Goal: Communication & Community: Answer question/provide support

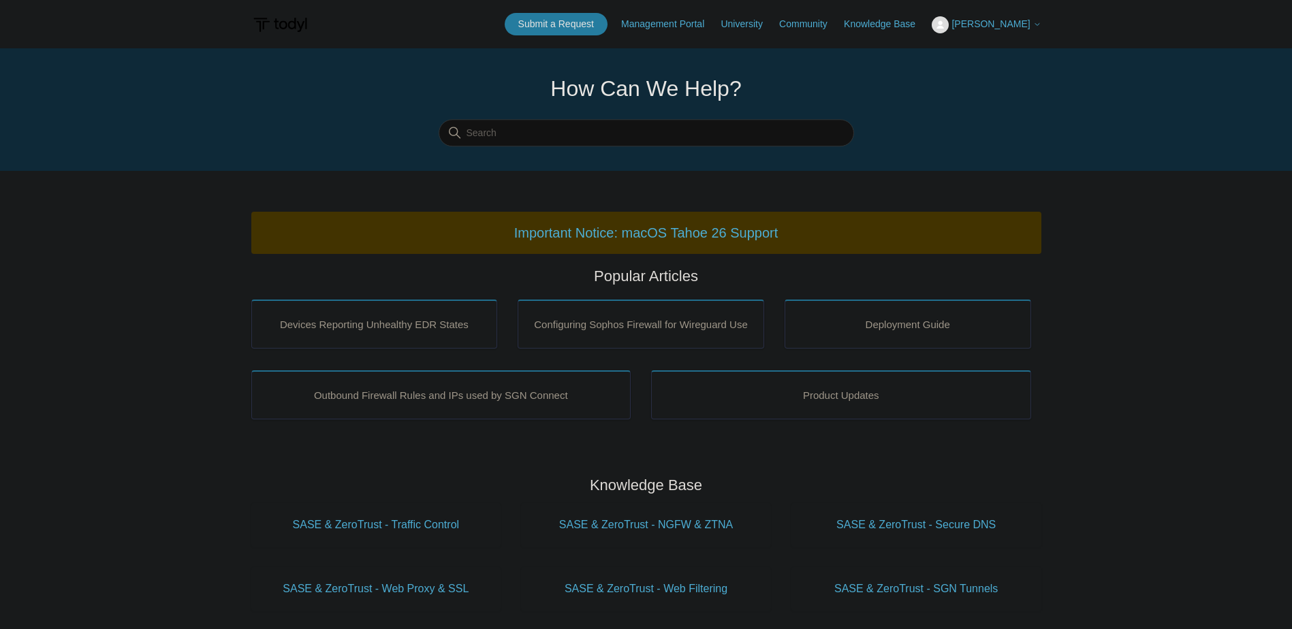
click at [1002, 25] on span "[PERSON_NAME]" at bounding box center [990, 23] width 78 height 11
click at [1021, 44] on link "My Support Requests" at bounding box center [998, 54] width 133 height 24
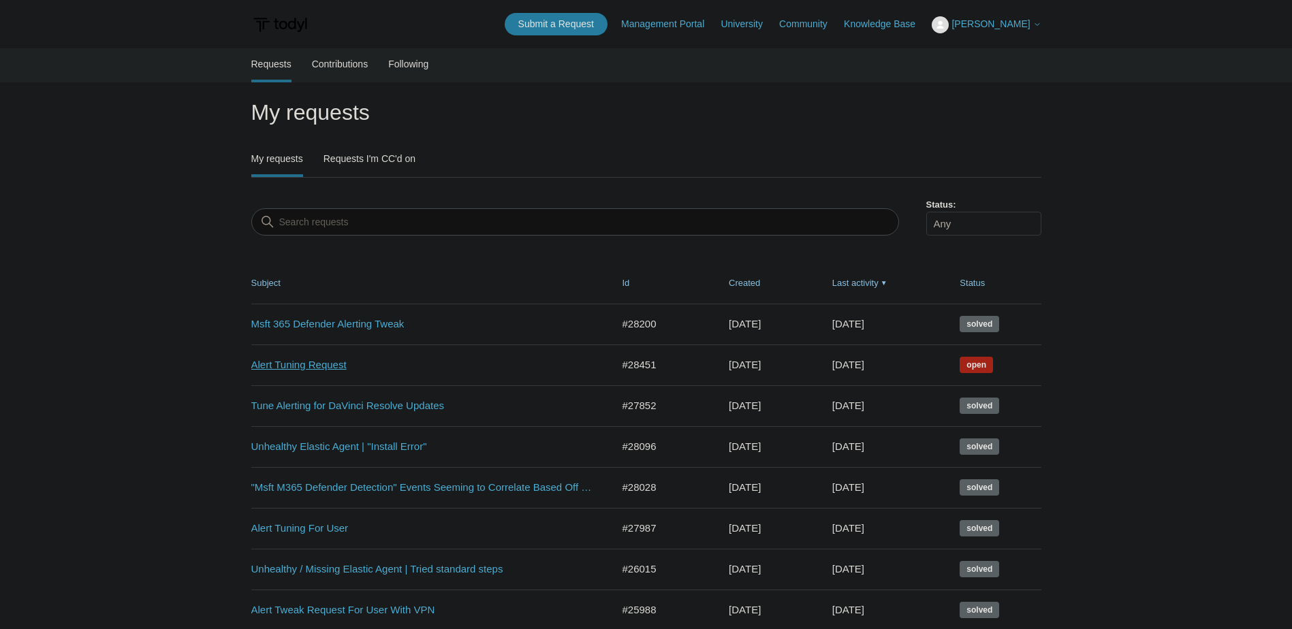
click at [326, 366] on link "Alert Tuning Request" at bounding box center [421, 365] width 340 height 16
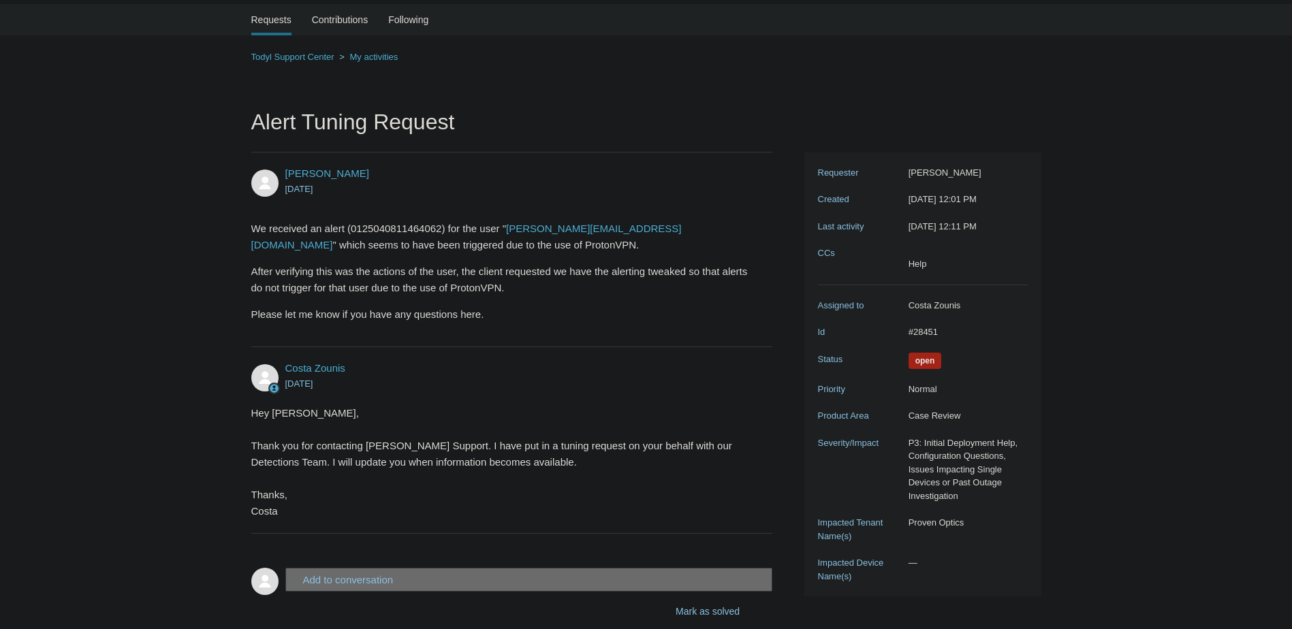
scroll to position [134, 0]
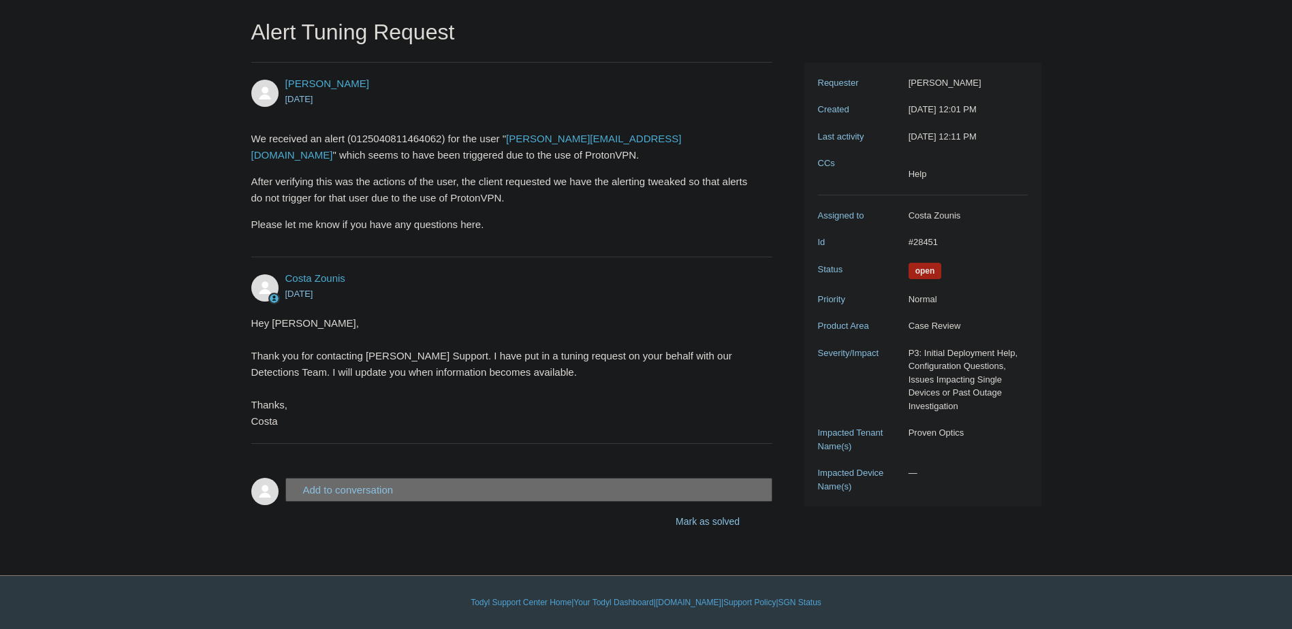
click at [368, 488] on button "Add to conversation" at bounding box center [529, 490] width 488 height 24
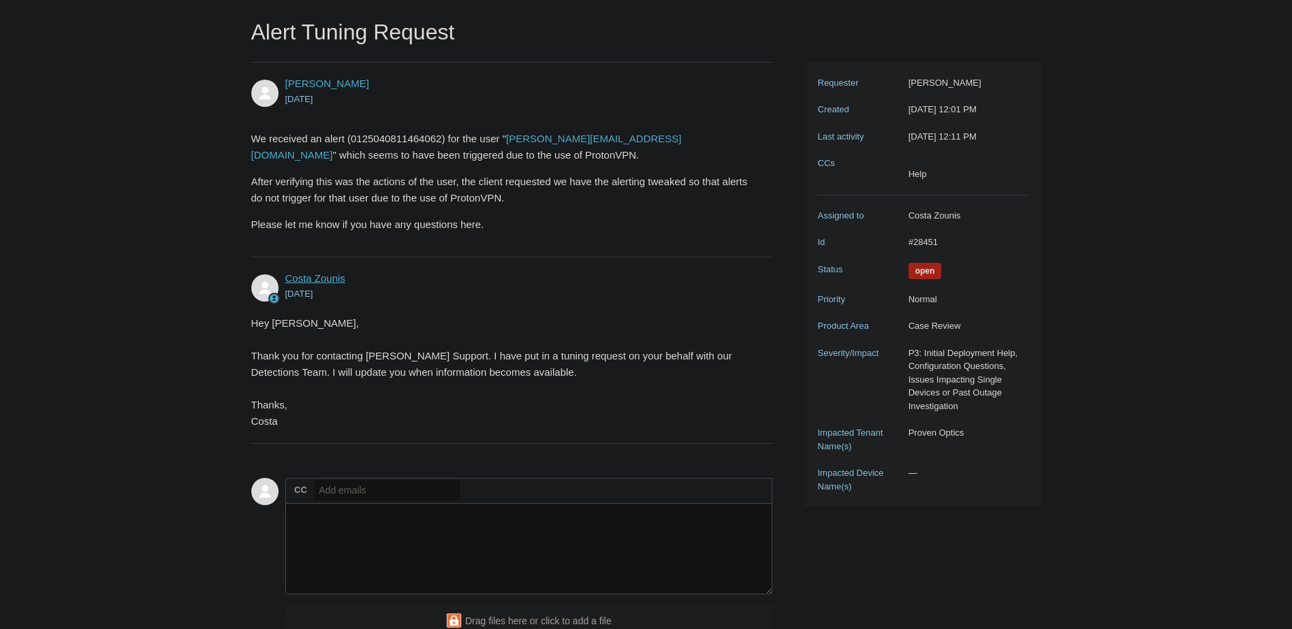
copy div "Costa"
drag, startPoint x: 281, startPoint y: 275, endPoint x: 310, endPoint y: 272, distance: 29.5
click at [310, 272] on div "Costa Zounis 2 days ago" at bounding box center [505, 286] width 508 height 31
drag, startPoint x: 310, startPoint y: 272, endPoint x: 286, endPoint y: 266, distance: 25.3
click at [286, 266] on li "Costa Zounis 2 days ago Hey Tyler, Thank you for contacting Todyl Support. I ha…" at bounding box center [512, 350] width 522 height 187
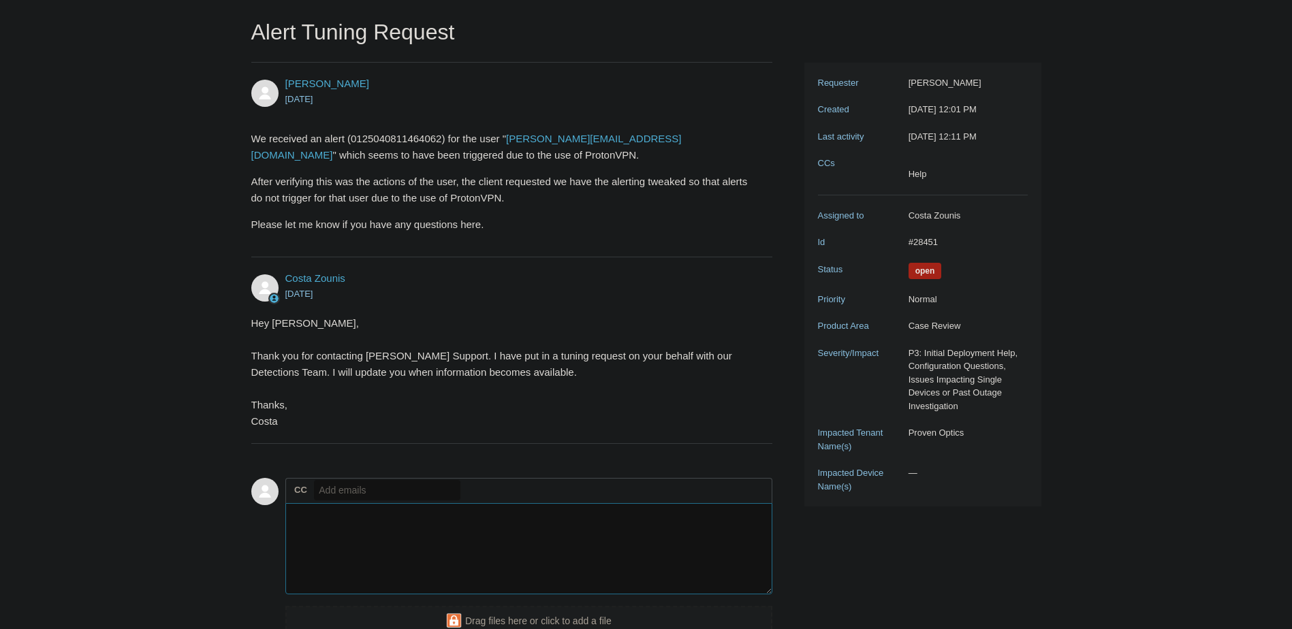
click at [362, 552] on textarea "Add your reply" at bounding box center [529, 549] width 488 height 92
paste textarea "Costa"
click at [284, 528] on form "Add to conversation CC Add emails Hi Costa, Drag files here or click to add a f…" at bounding box center [512, 571] width 522 height 227
click at [289, 528] on textarea "Hi Costa," at bounding box center [529, 549] width 488 height 92
click at [362, 522] on textarea "Hi Costa," at bounding box center [529, 549] width 488 height 92
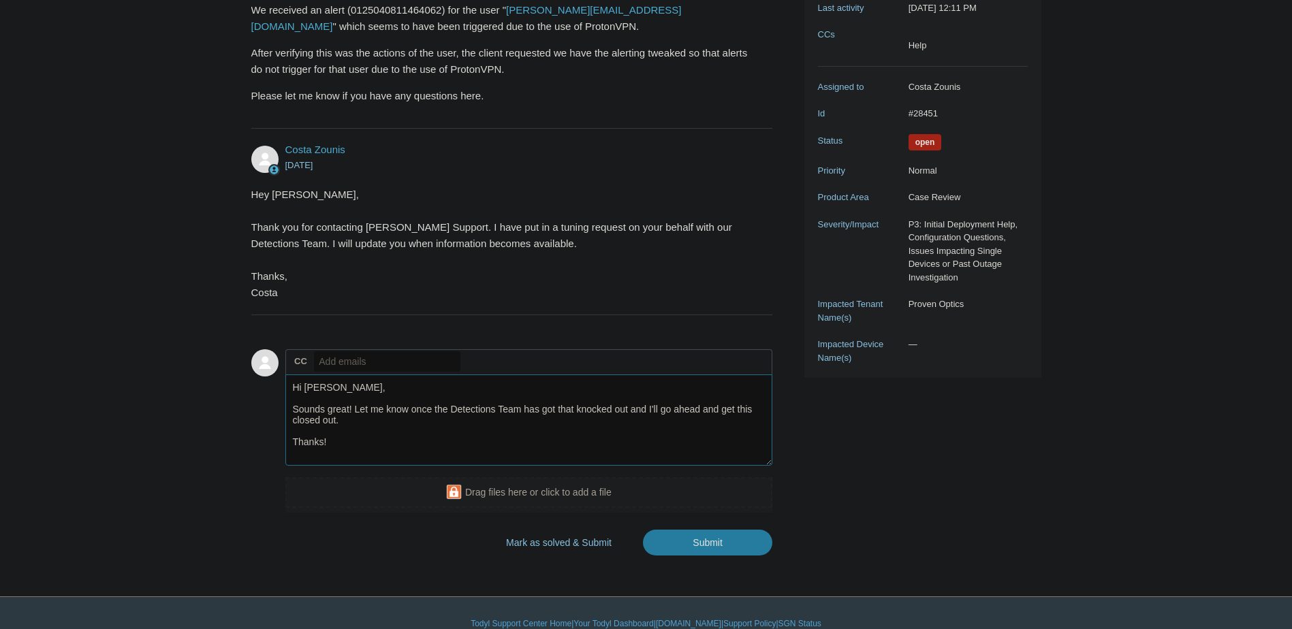
scroll to position [284, 0]
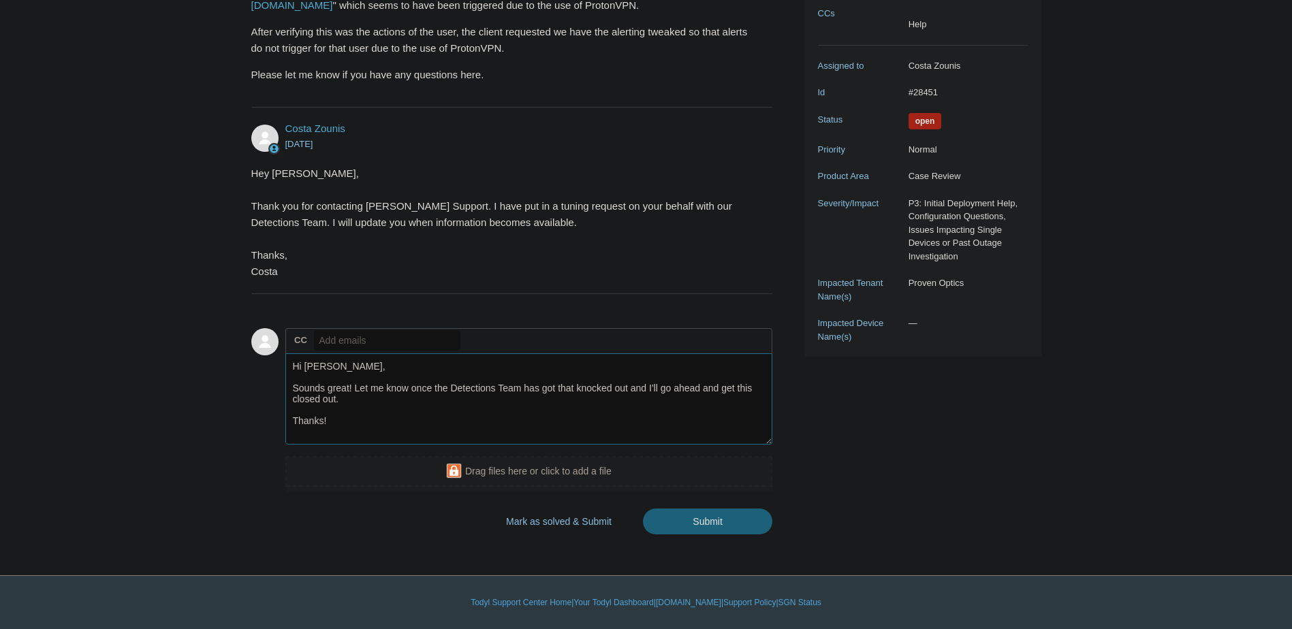
type textarea "Hi Costa, Sounds great! Let me know once the Detections Team has got that knock…"
click at [711, 525] on input "Submit" at bounding box center [707, 522] width 129 height 27
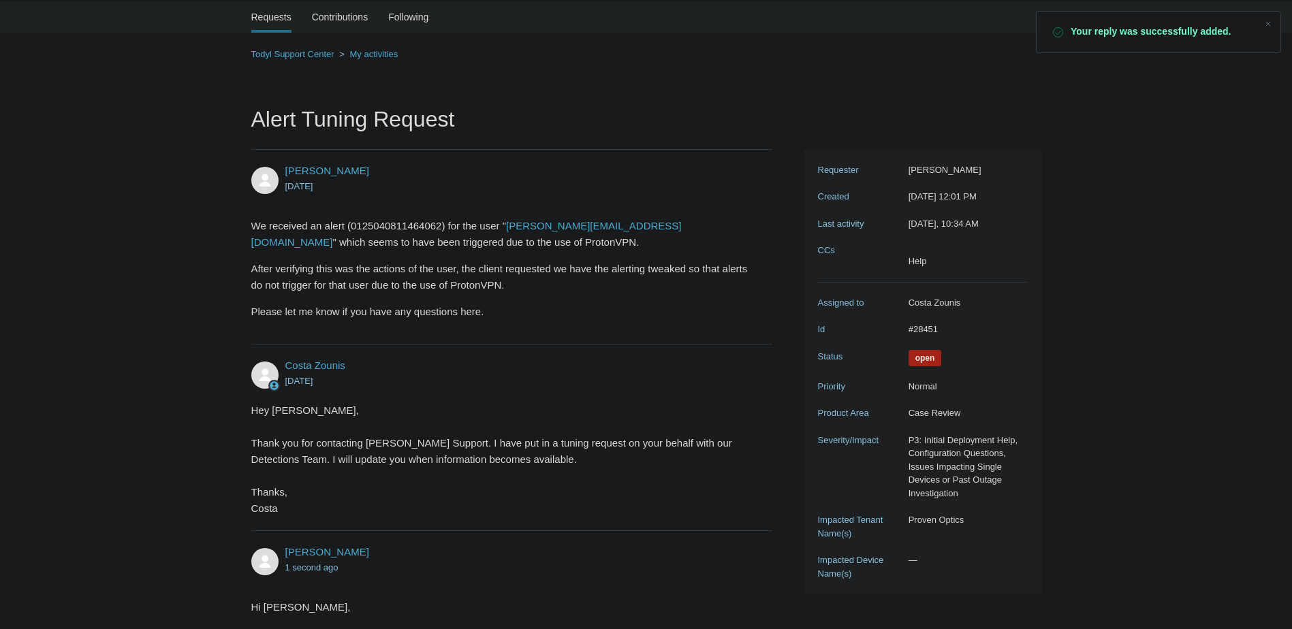
scroll to position [313, 0]
